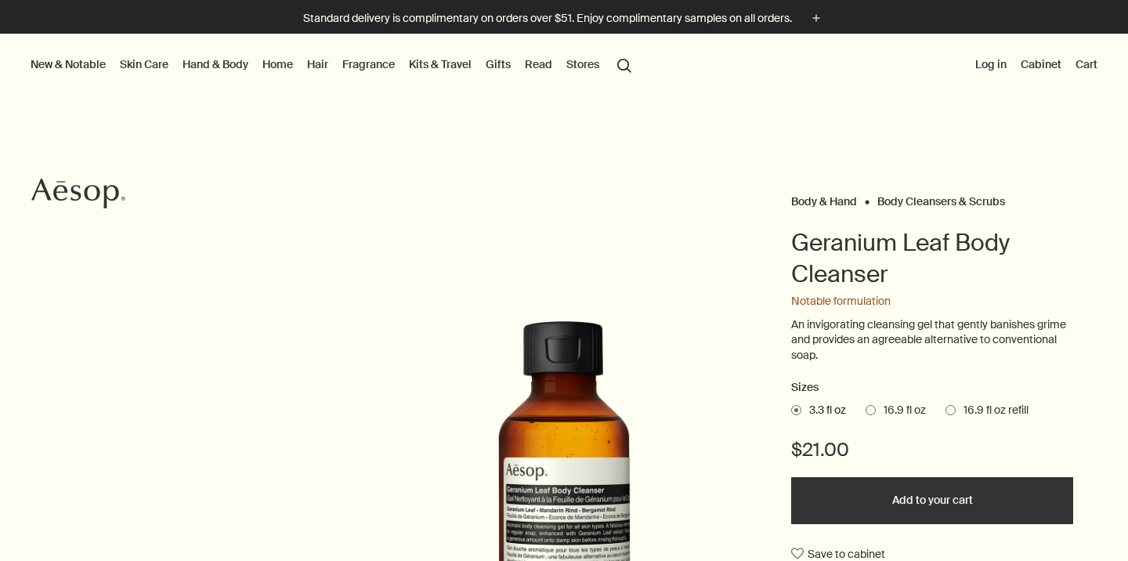
click at [951, 407] on span at bounding box center [951, 410] width 10 height 10
click at [946, 407] on input "16.9 fl oz refill" at bounding box center [946, 408] width 0 height 10
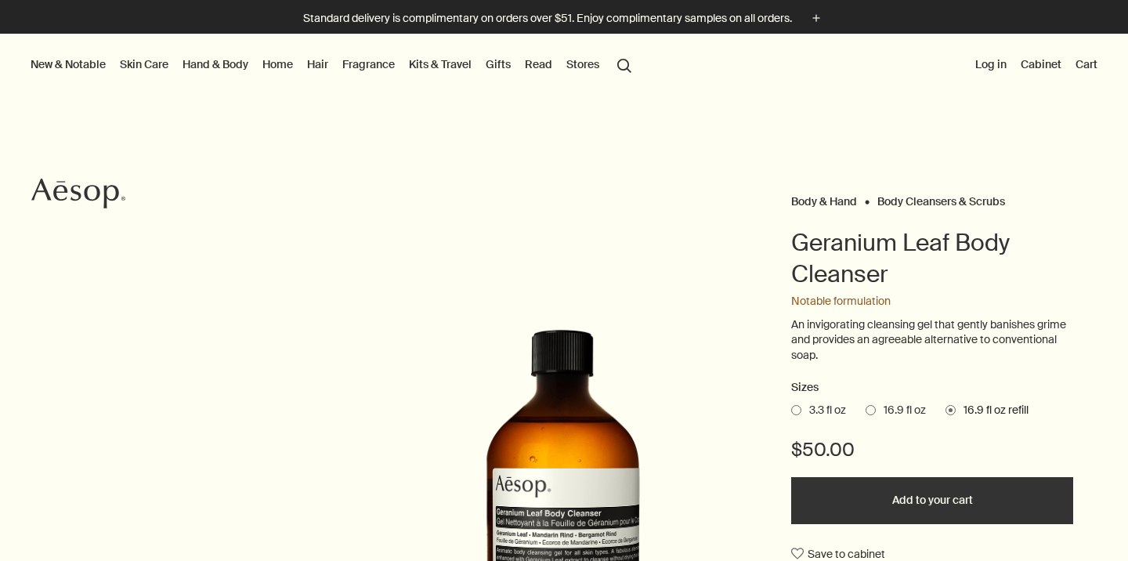
click at [952, 407] on span at bounding box center [951, 410] width 10 height 10
click at [946, 407] on input "16.9 fl oz refill" at bounding box center [946, 408] width 0 height 10
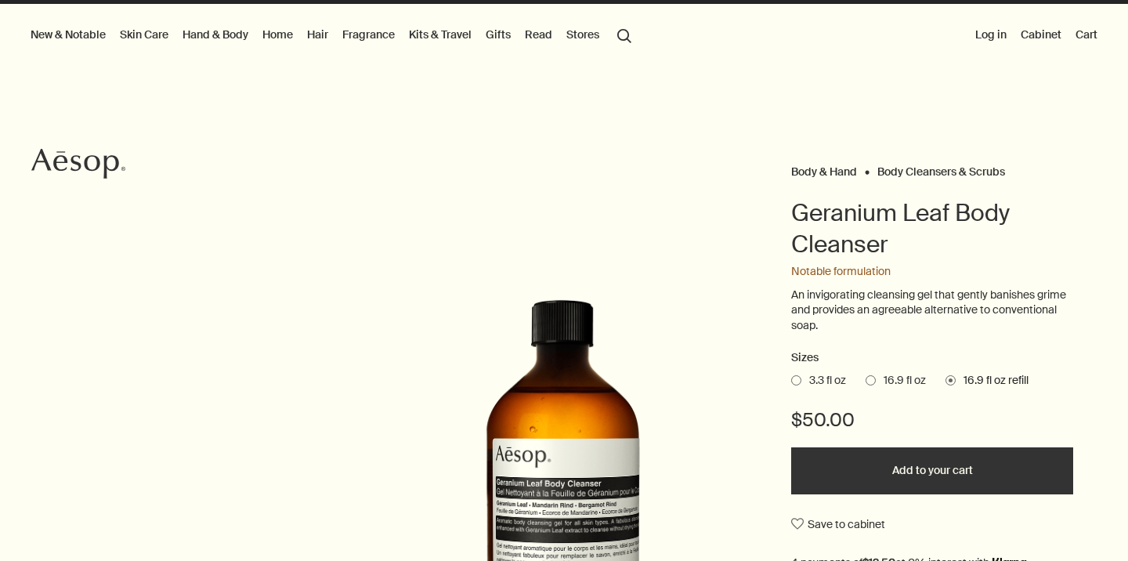
scroll to position [35, 0]
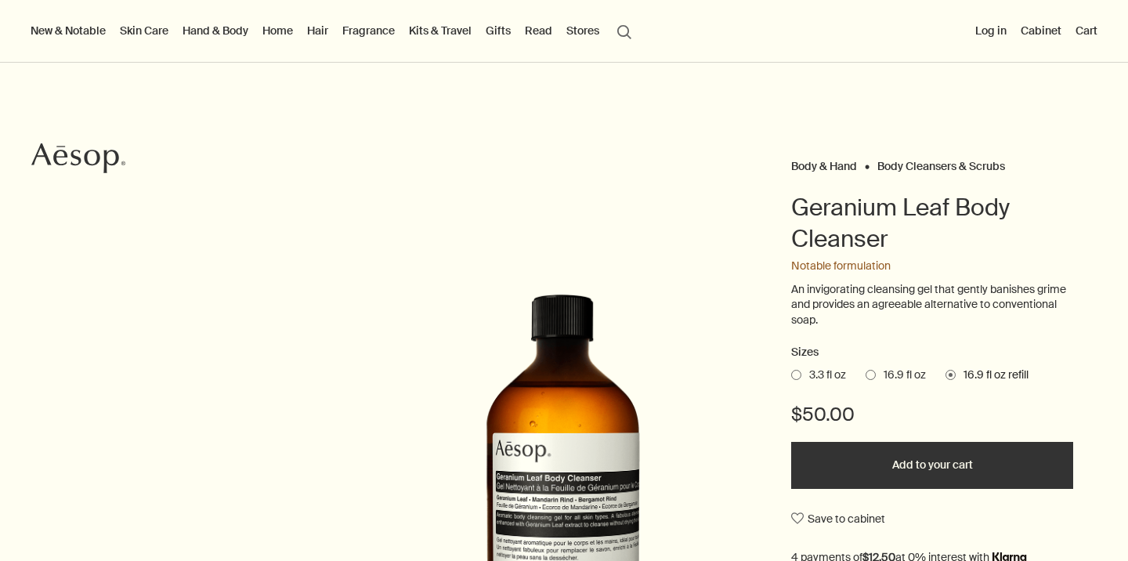
click at [933, 473] on button "Add to your cart" at bounding box center [932, 465] width 282 height 47
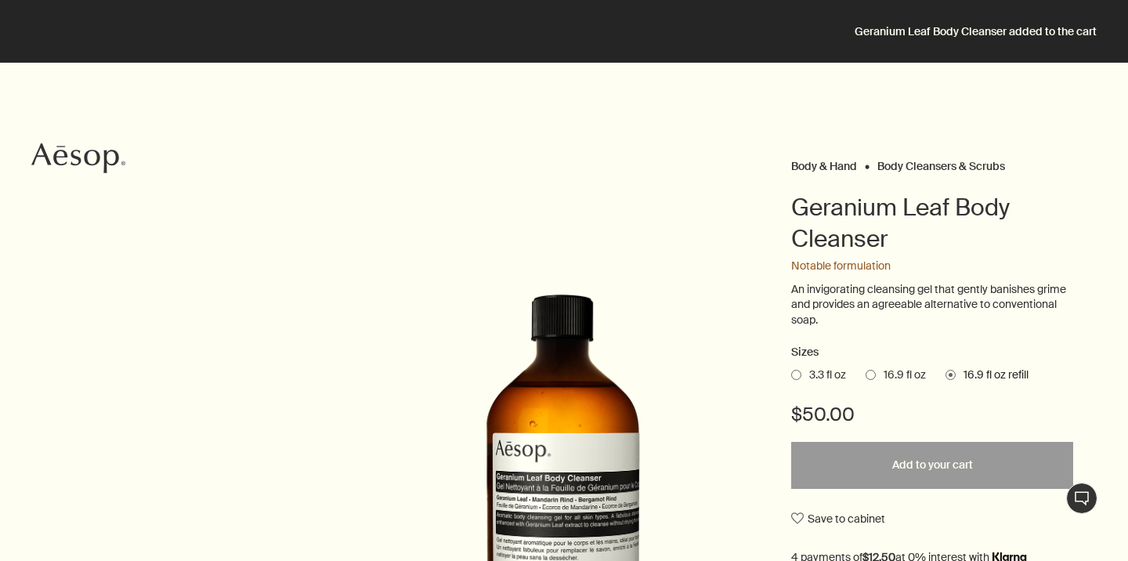
click at [924, 435] on div "$50.00" at bounding box center [932, 422] width 282 height 40
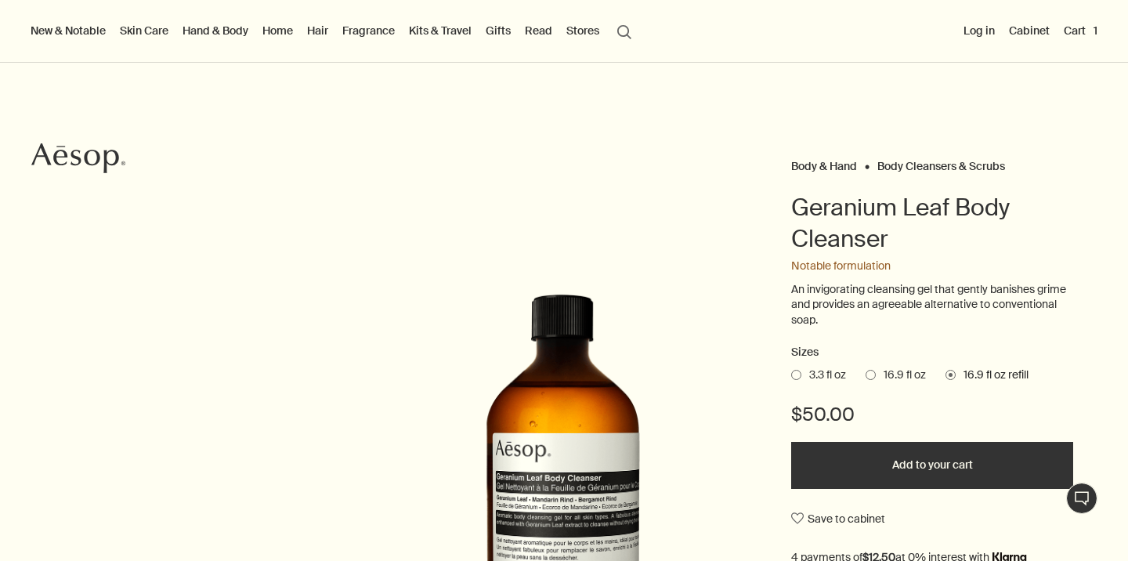
click at [975, 31] on button "Log in" at bounding box center [980, 30] width 38 height 20
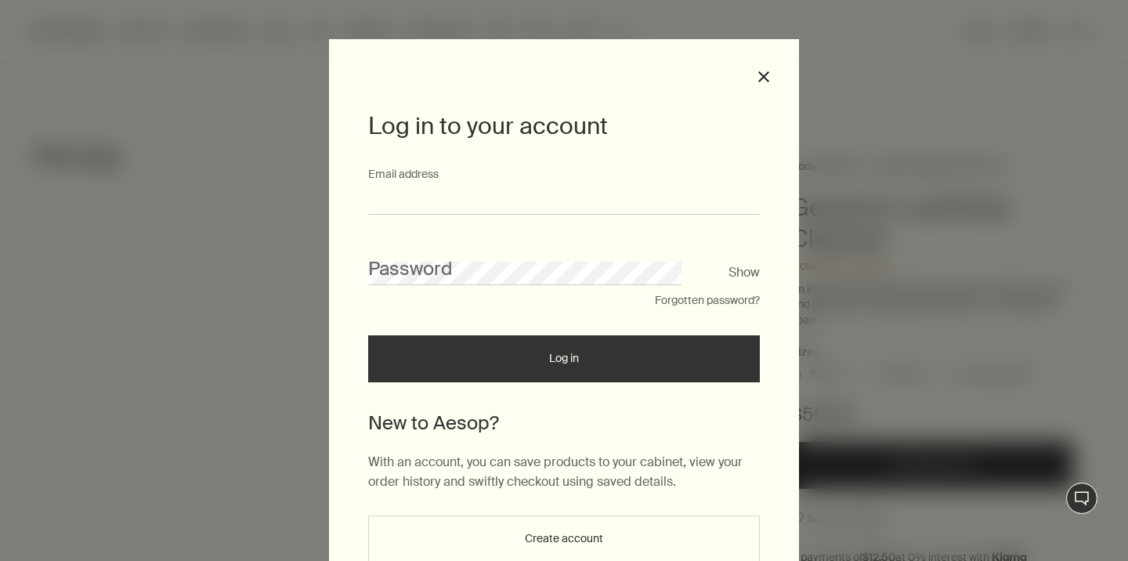
type input "**********"
click at [564, 364] on button "Log in" at bounding box center [564, 358] width 392 height 47
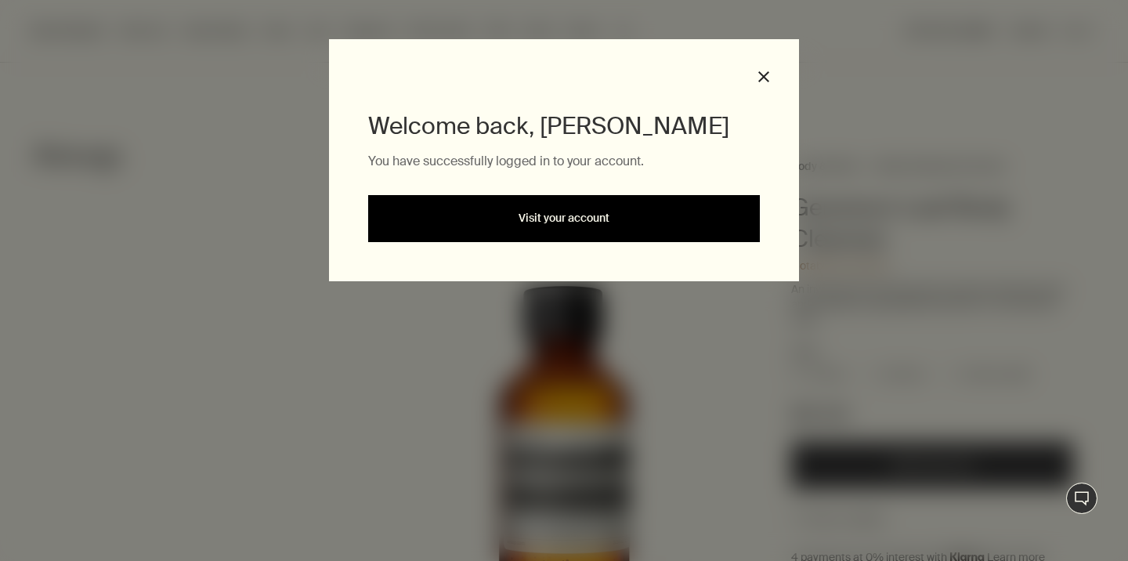
click at [605, 217] on link "Visit your account" at bounding box center [564, 218] width 392 height 47
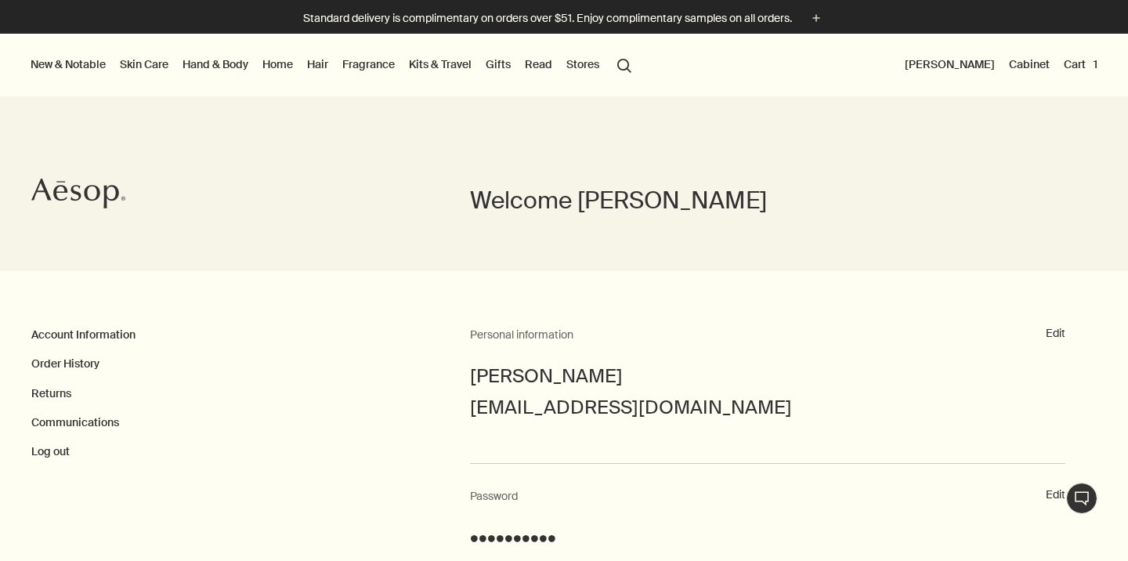
click at [1022, 63] on link "Cabinet" at bounding box center [1029, 64] width 47 height 20
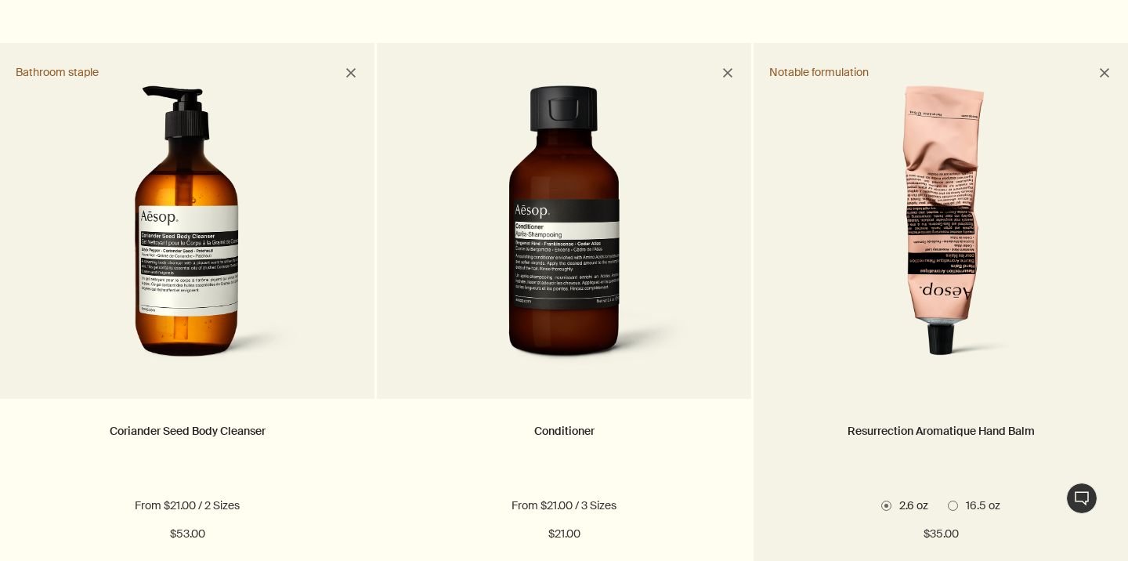
scroll to position [2013, 0]
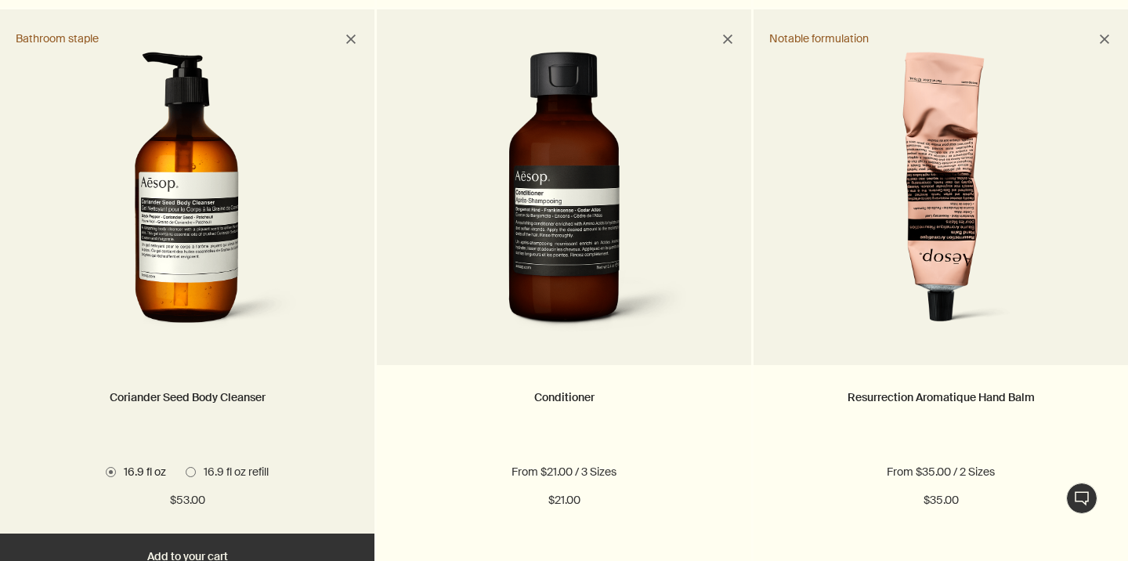
click at [196, 253] on img at bounding box center [188, 197] width 234 height 290
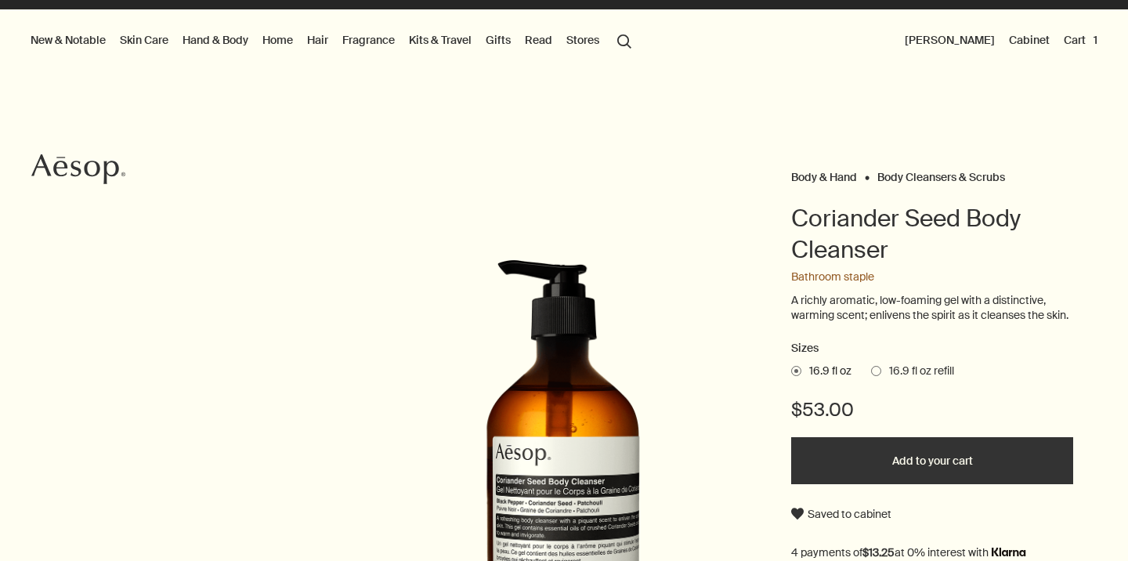
scroll to position [42, 0]
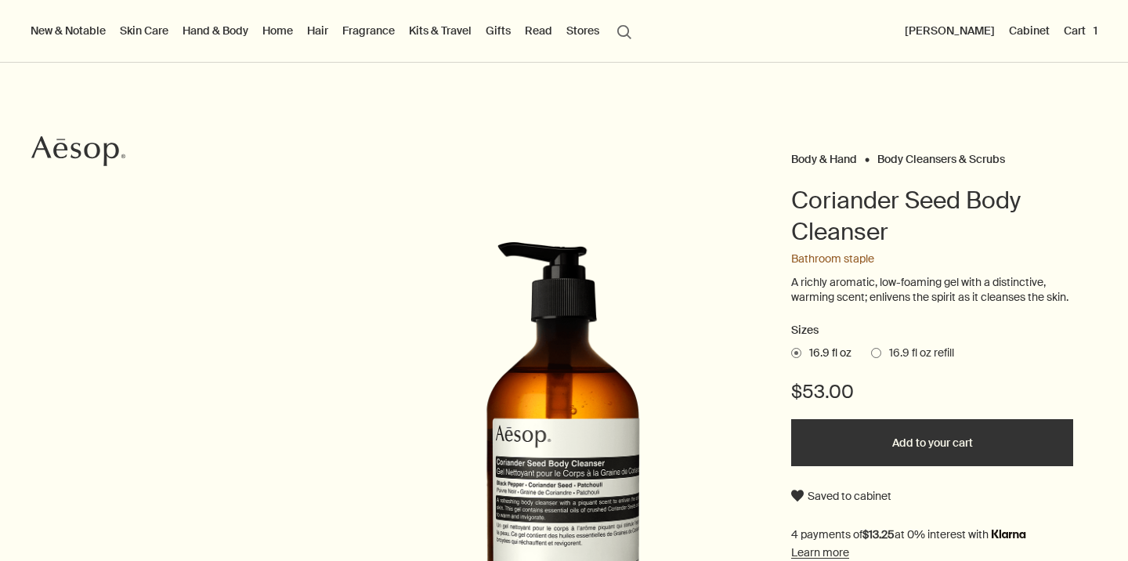
click at [940, 444] on button "Add to your cart" at bounding box center [932, 442] width 282 height 47
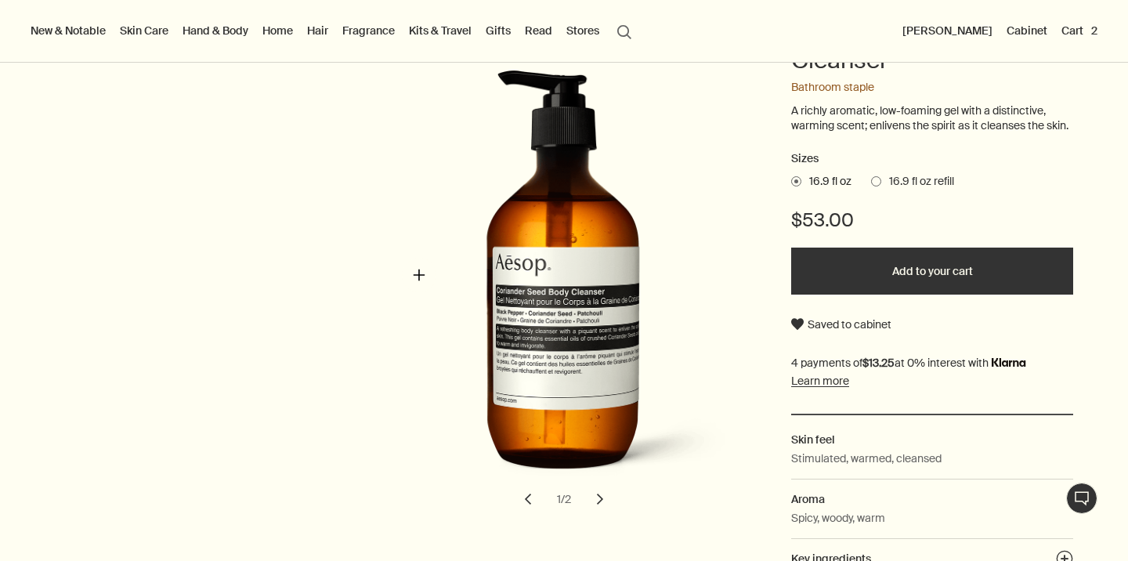
scroll to position [213, 0]
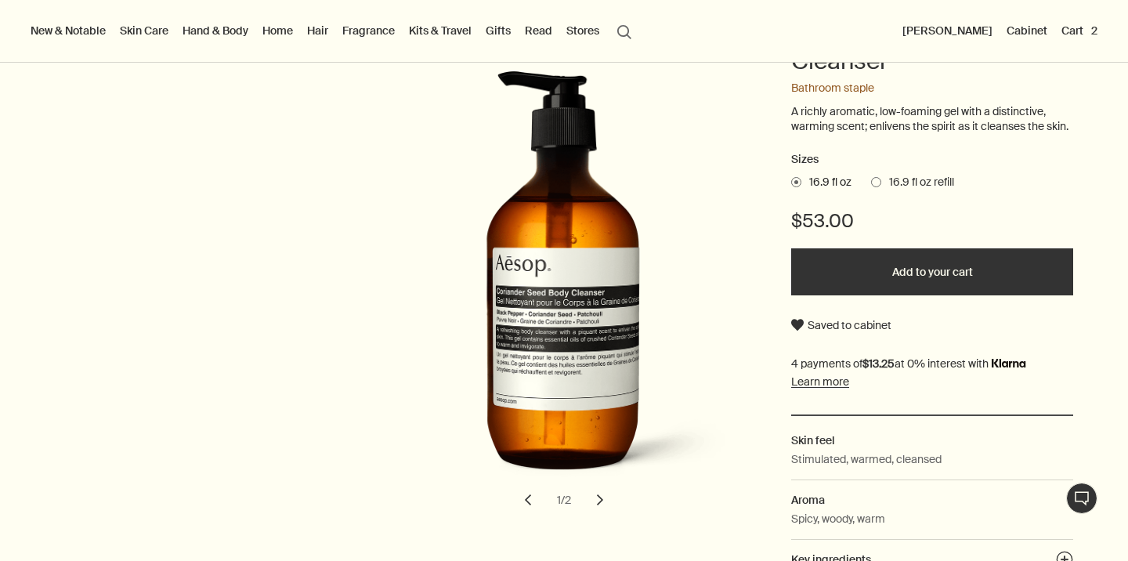
click at [1027, 31] on link "Cabinet" at bounding box center [1027, 30] width 47 height 20
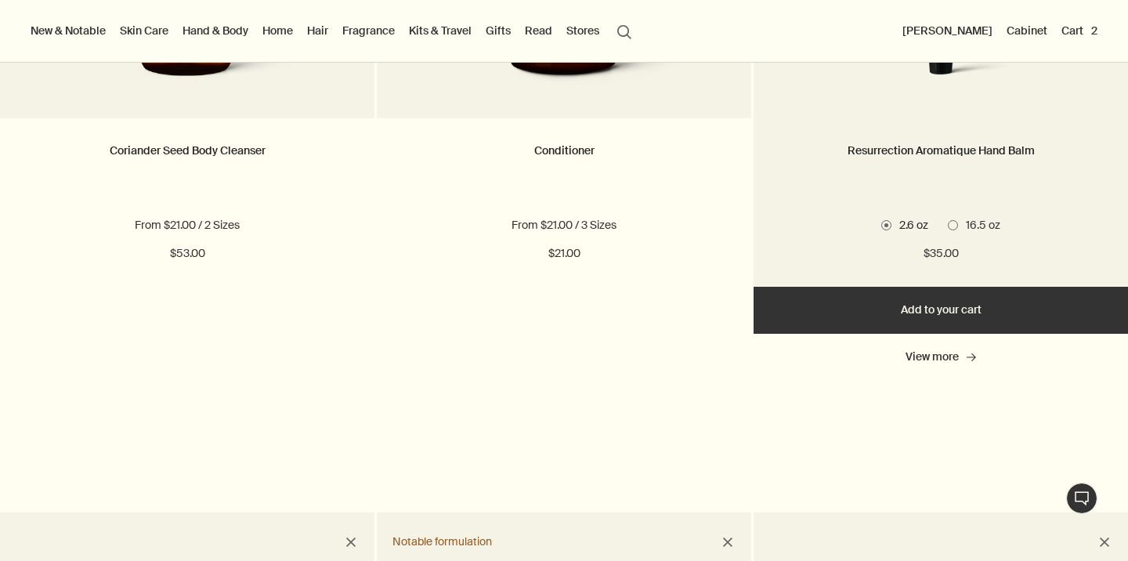
scroll to position [2196, 0]
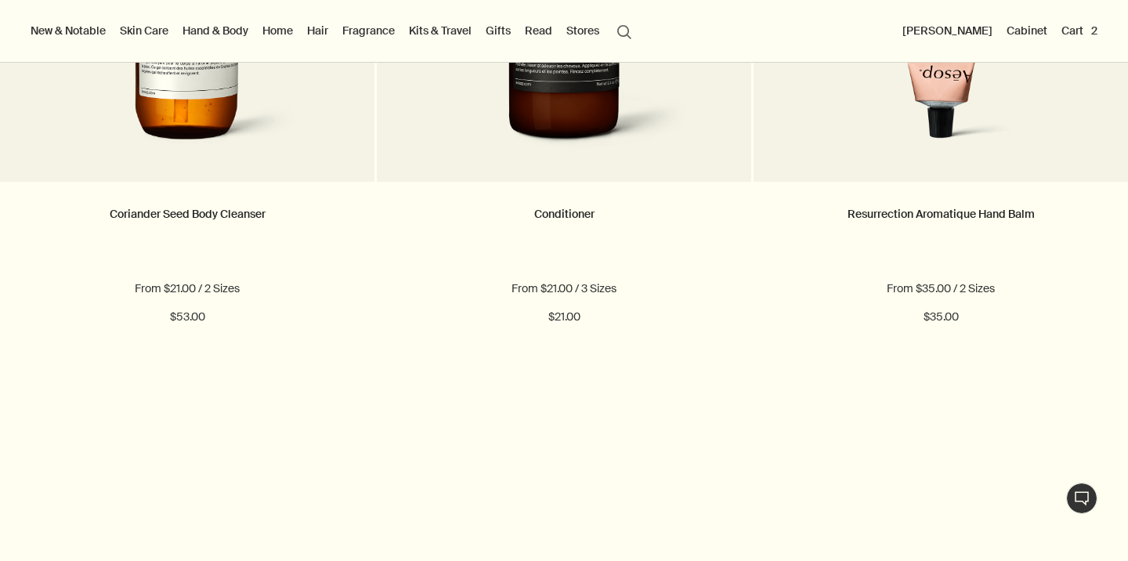
click at [1076, 32] on button "Cart 2" at bounding box center [1079, 30] width 42 height 20
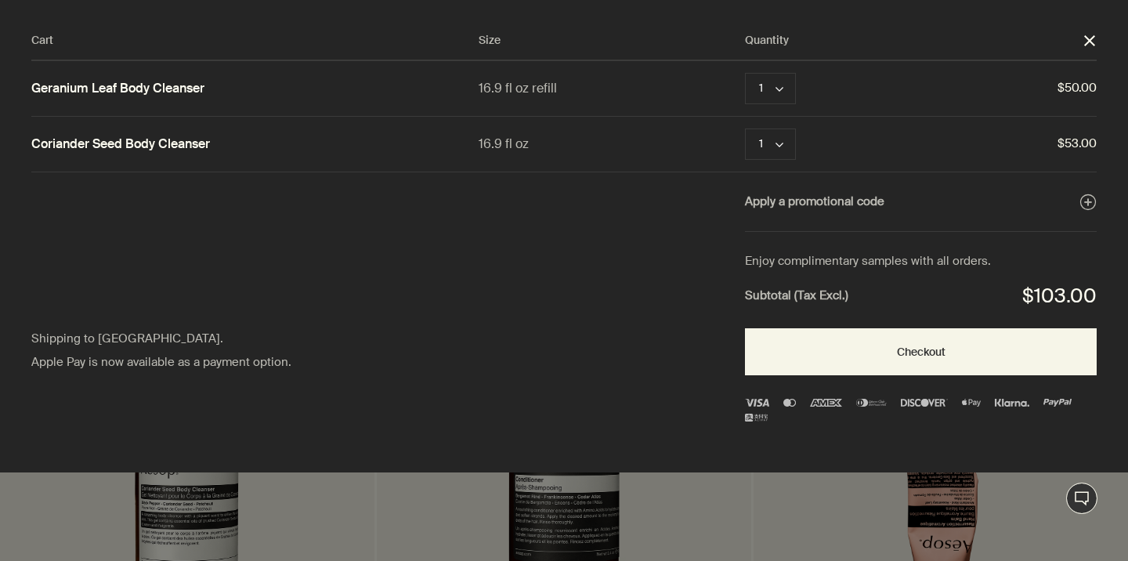
scroll to position [0, 0]
click at [164, 143] on link "Coriander Seed Body Cleanser" at bounding box center [120, 144] width 179 height 16
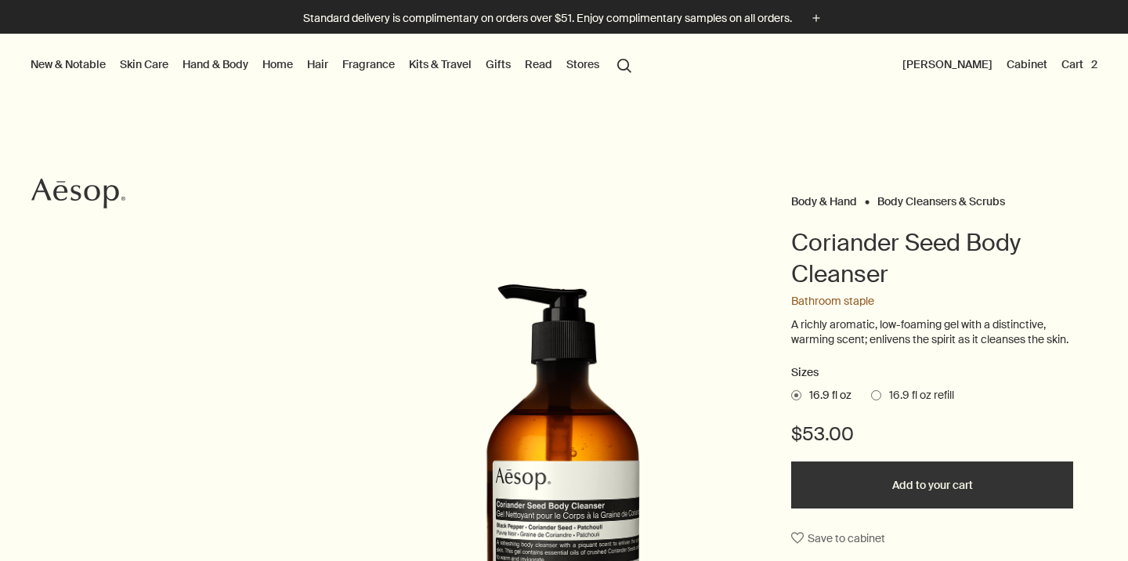
click at [878, 400] on span at bounding box center [876, 395] width 10 height 10
click at [871, 398] on input "16.9 fl oz refill" at bounding box center [871, 393] width 0 height 10
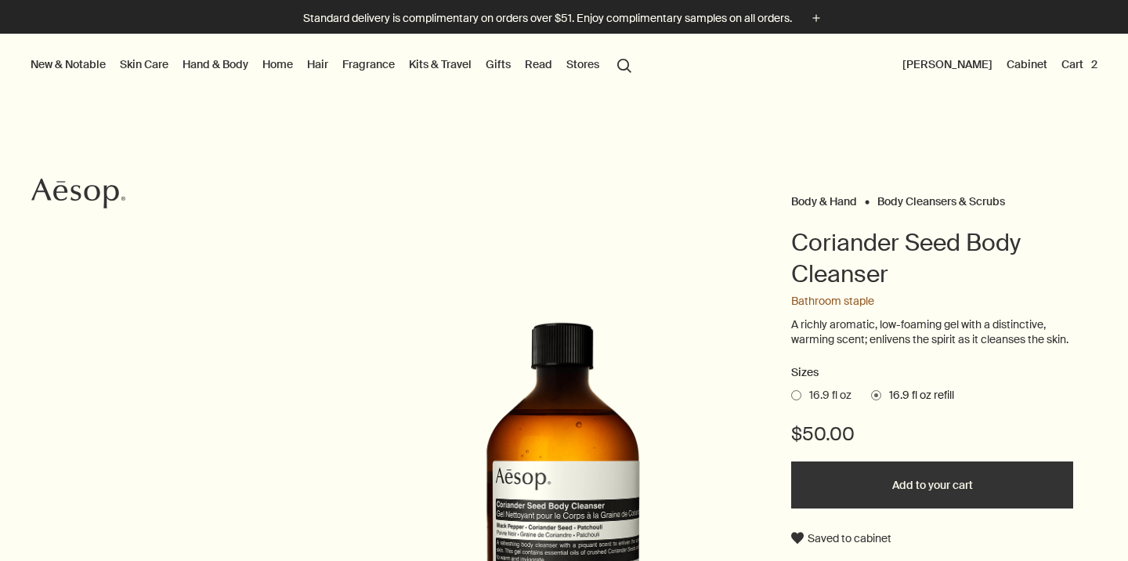
click at [933, 488] on button "Add to your cart" at bounding box center [932, 484] width 282 height 47
click at [1071, 61] on button "Cart 3" at bounding box center [1079, 64] width 42 height 20
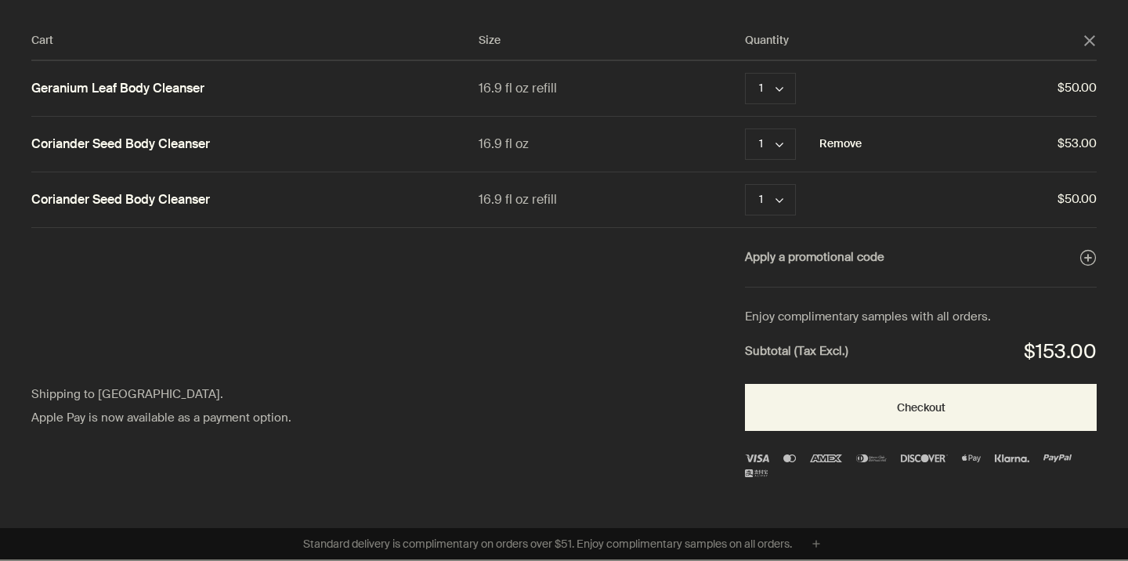
click at [836, 135] on button "Remove" at bounding box center [841, 144] width 42 height 19
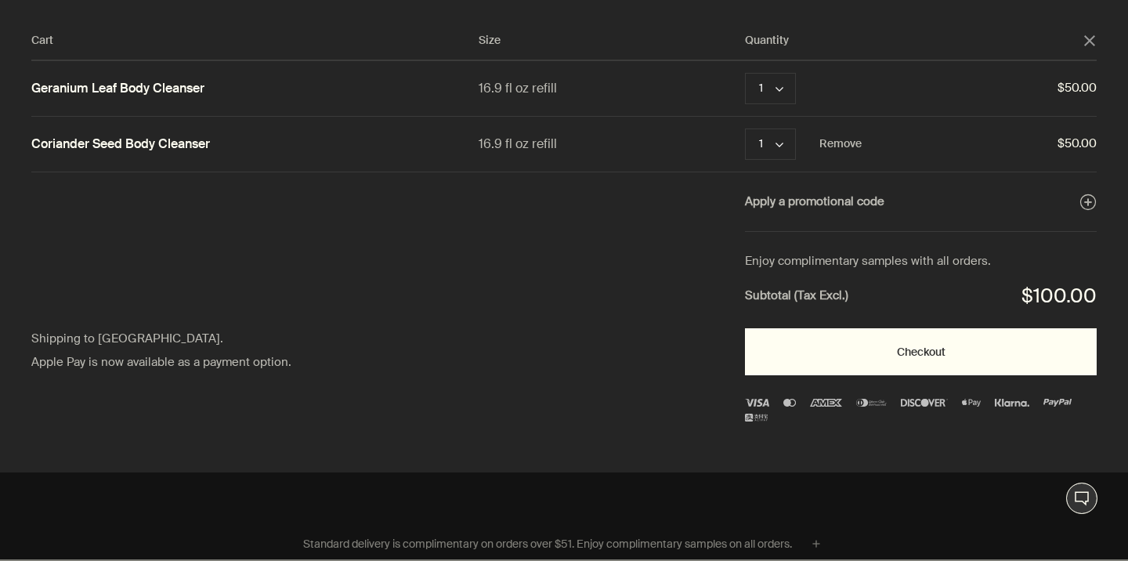
click at [892, 350] on button "Checkout" at bounding box center [921, 351] width 352 height 47
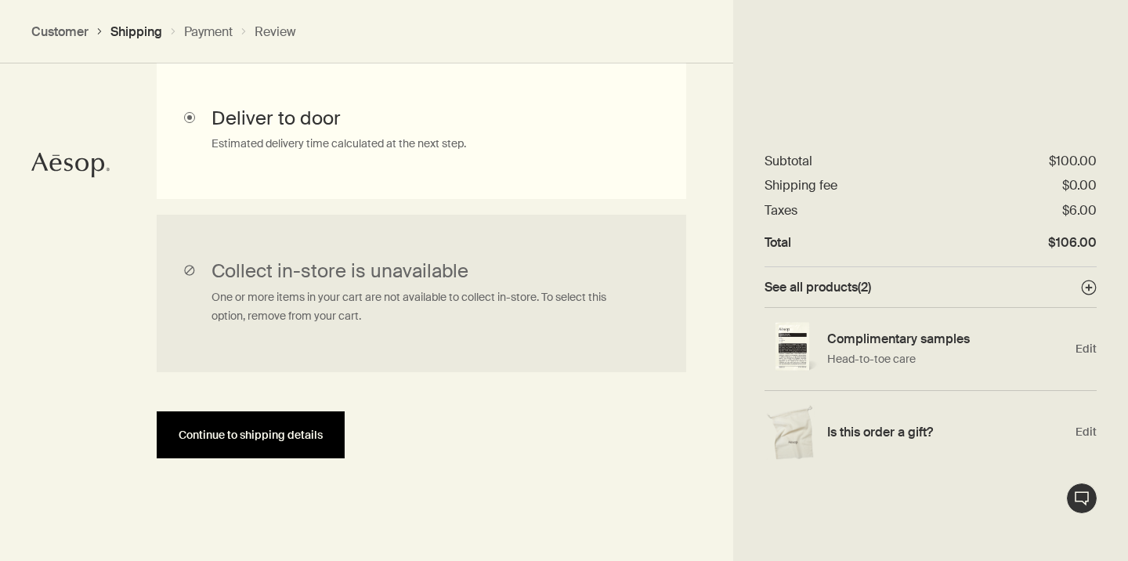
scroll to position [496, 0]
click at [232, 433] on span "Continue to shipping details" at bounding box center [251, 436] width 144 height 12
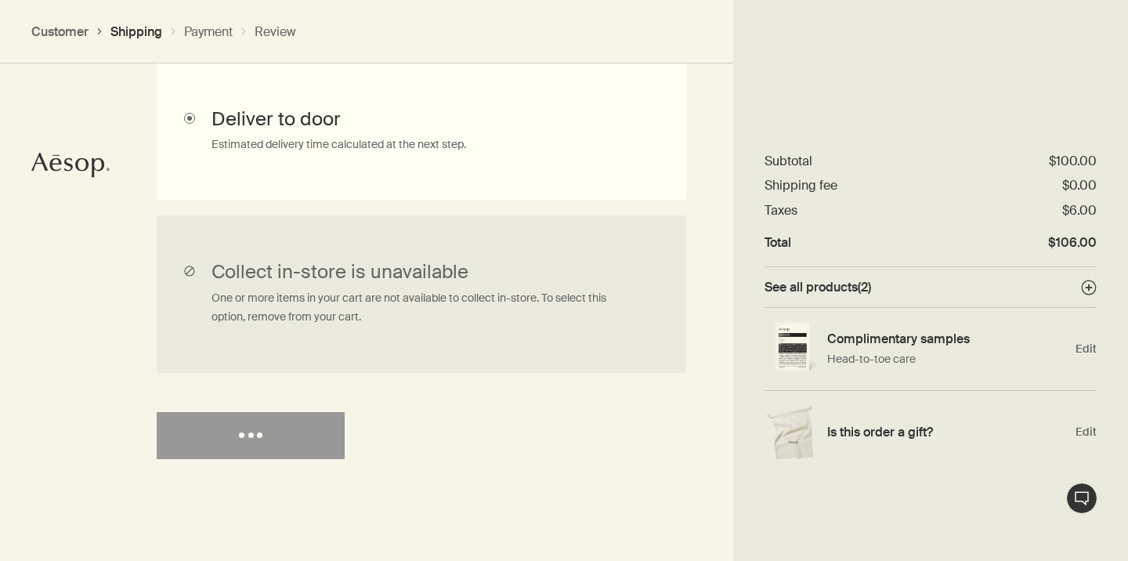
select select "US"
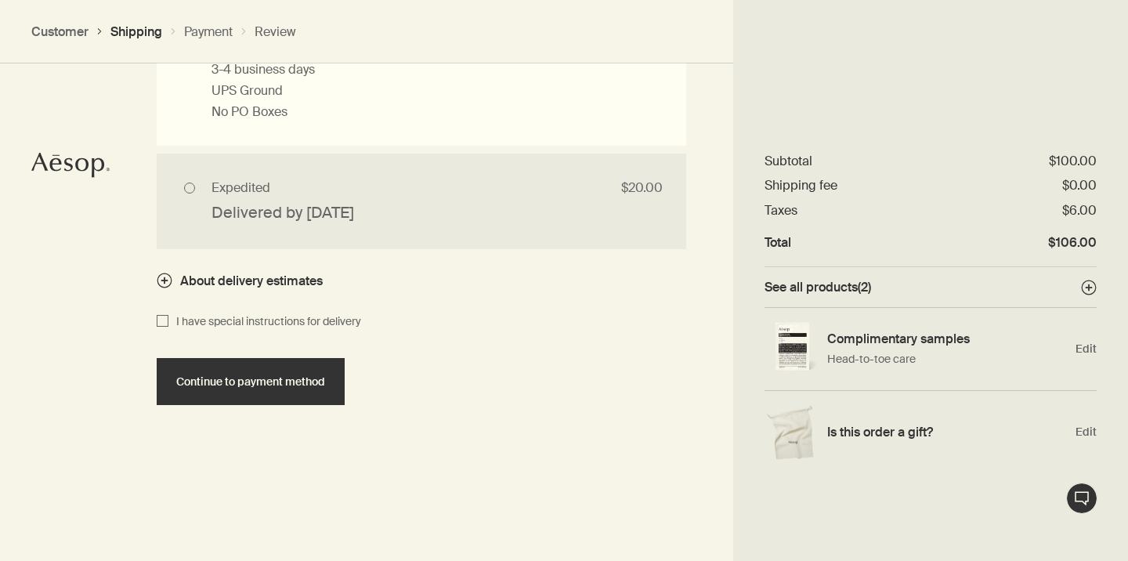
scroll to position [1590, 0]
click at [218, 389] on span "Continue to payment method" at bounding box center [250, 383] width 149 height 12
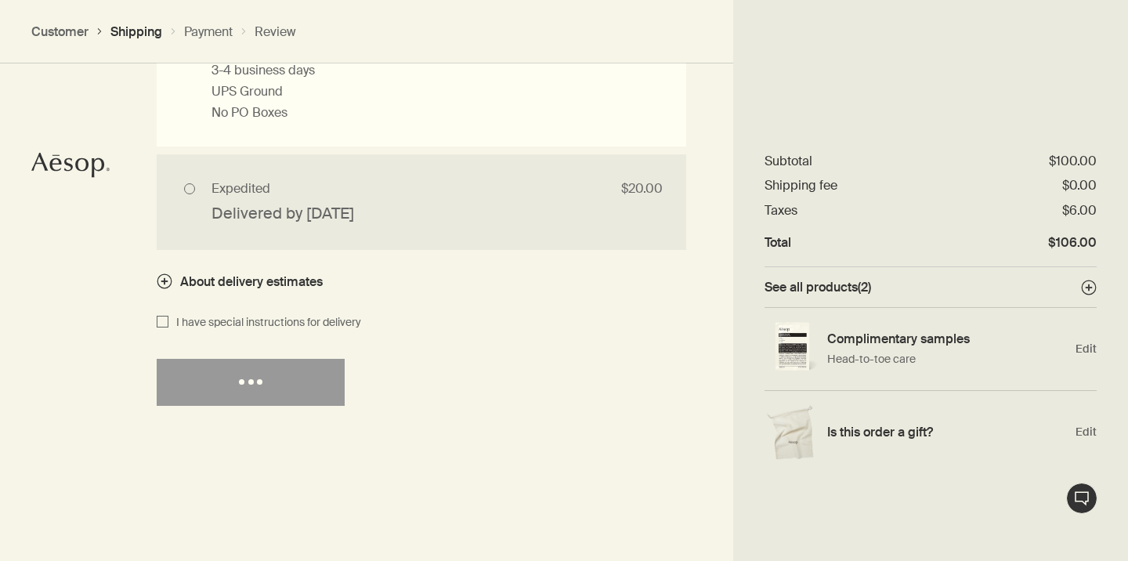
select select "US"
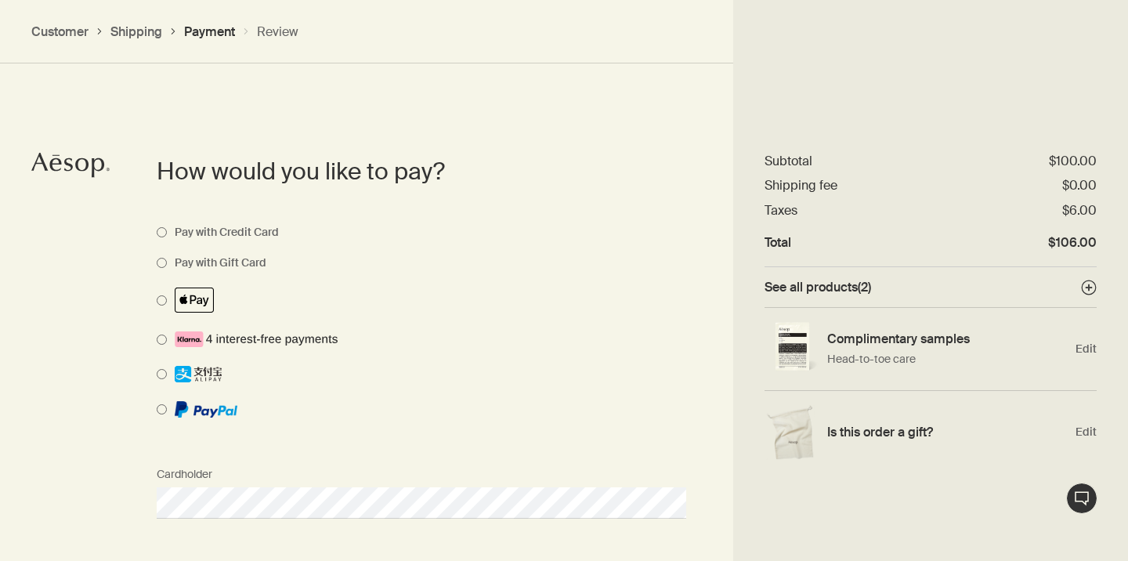
scroll to position [1109, 0]
select select "US"
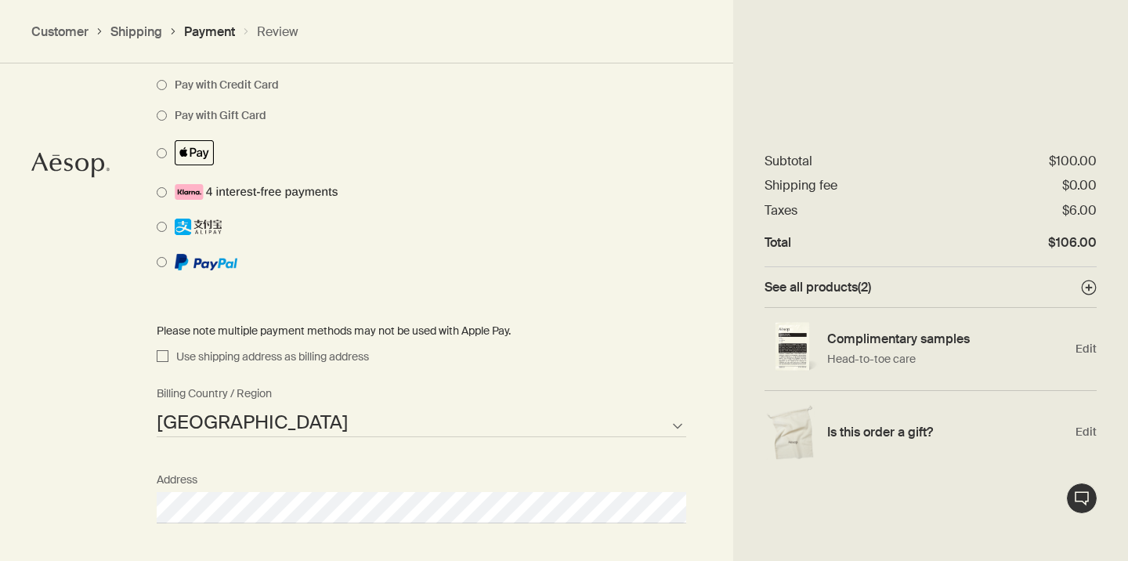
scroll to position [1256, 0]
click at [158, 350] on input "Use shipping address as billing address" at bounding box center [163, 356] width 12 height 19
checkbox input "true"
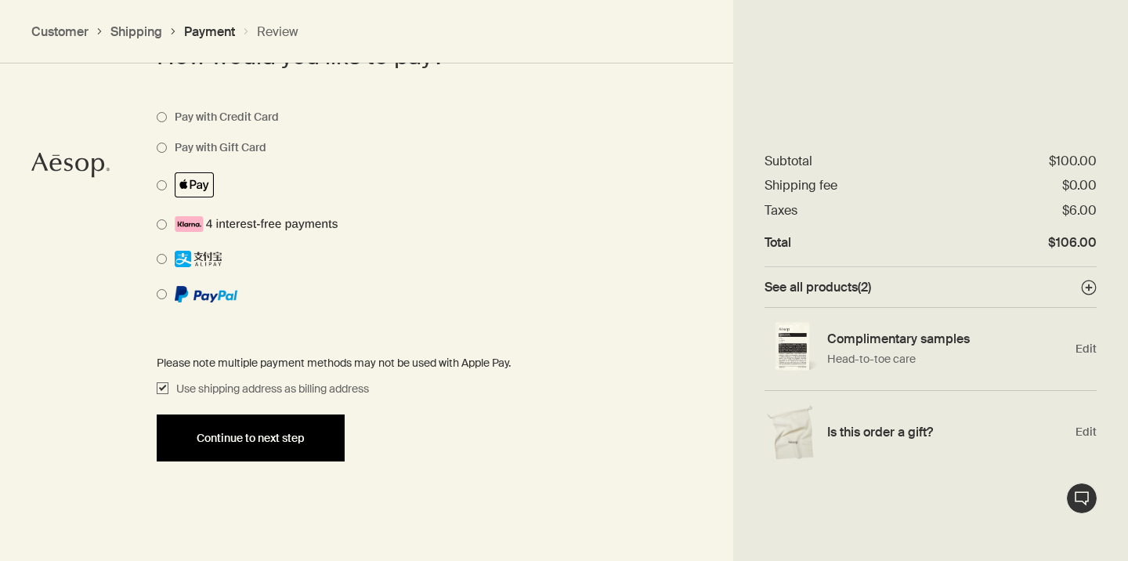
click at [234, 436] on span "Continue to next step" at bounding box center [251, 438] width 108 height 12
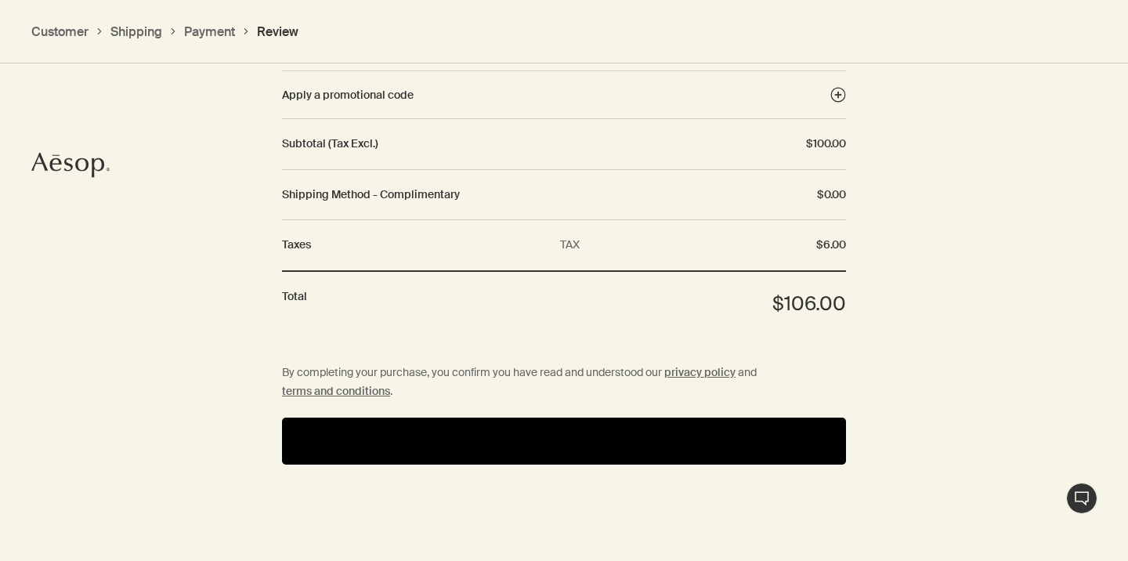
scroll to position [1886, 0]
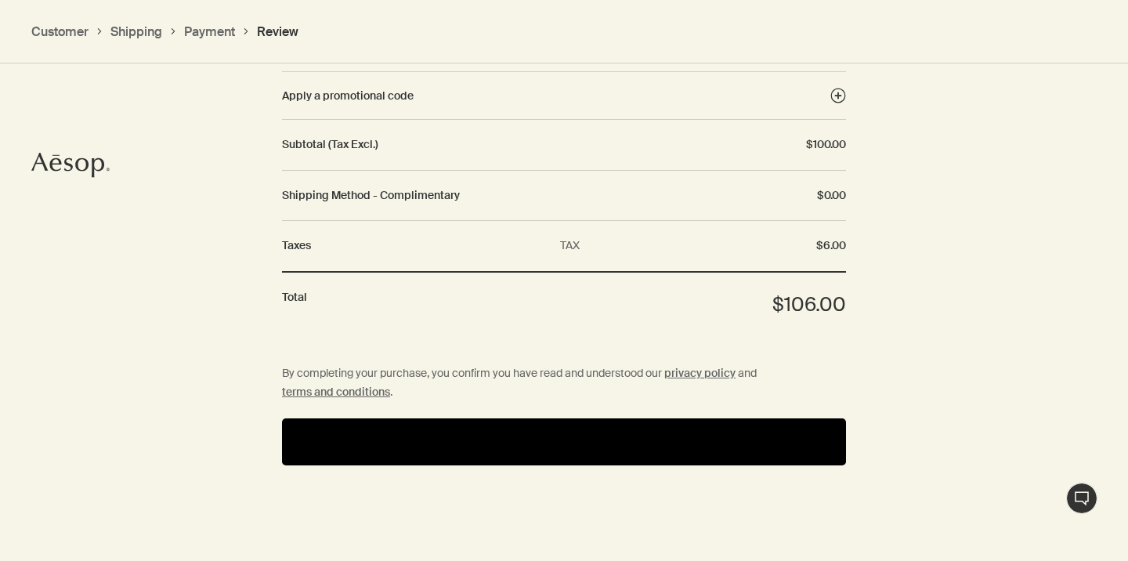
click at [461, 425] on button "Pay" at bounding box center [564, 441] width 564 height 47
